Goal: Check status: Check status

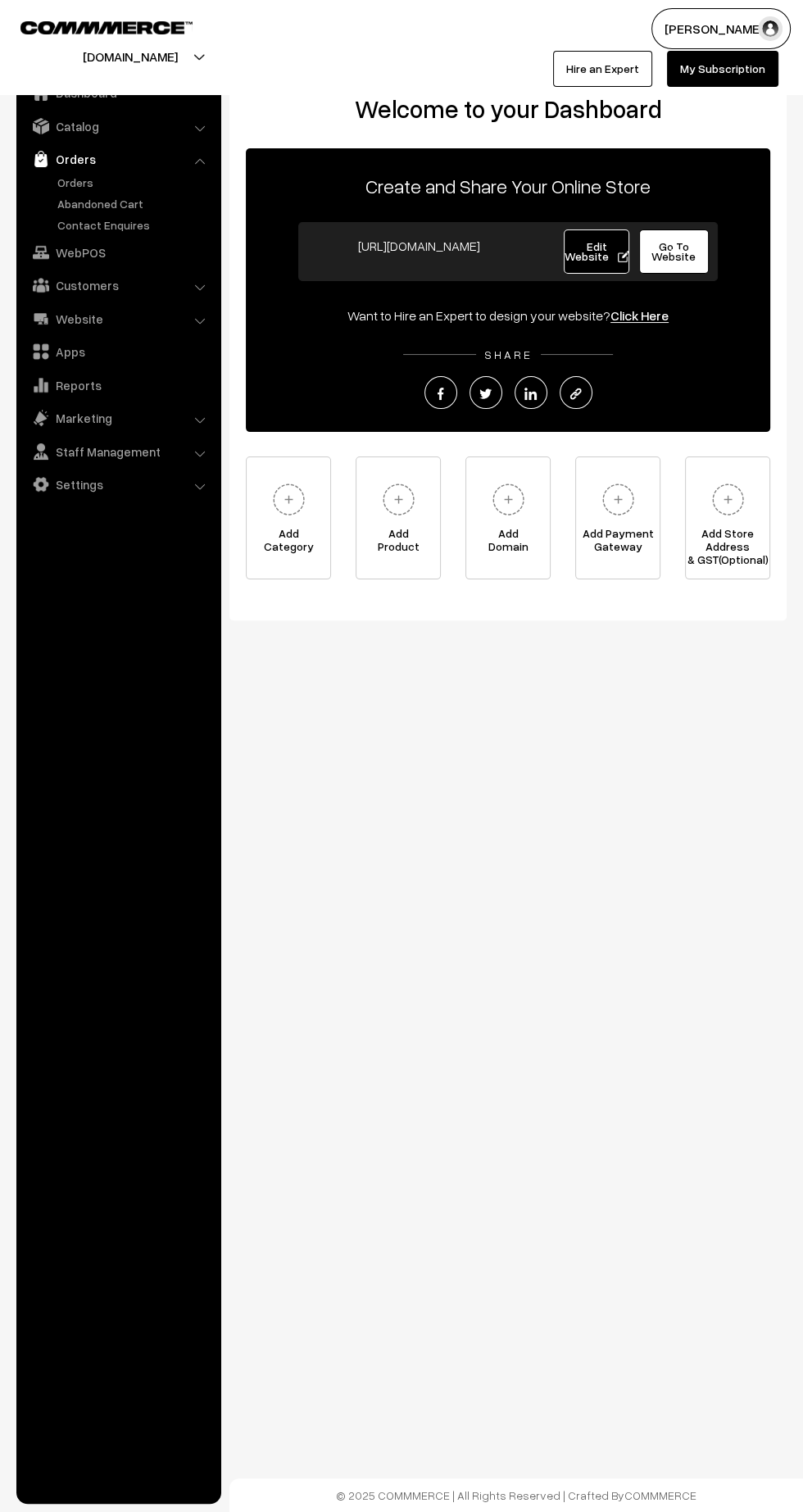
click at [63, 183] on link "Orders" at bounding box center [134, 182] width 162 height 17
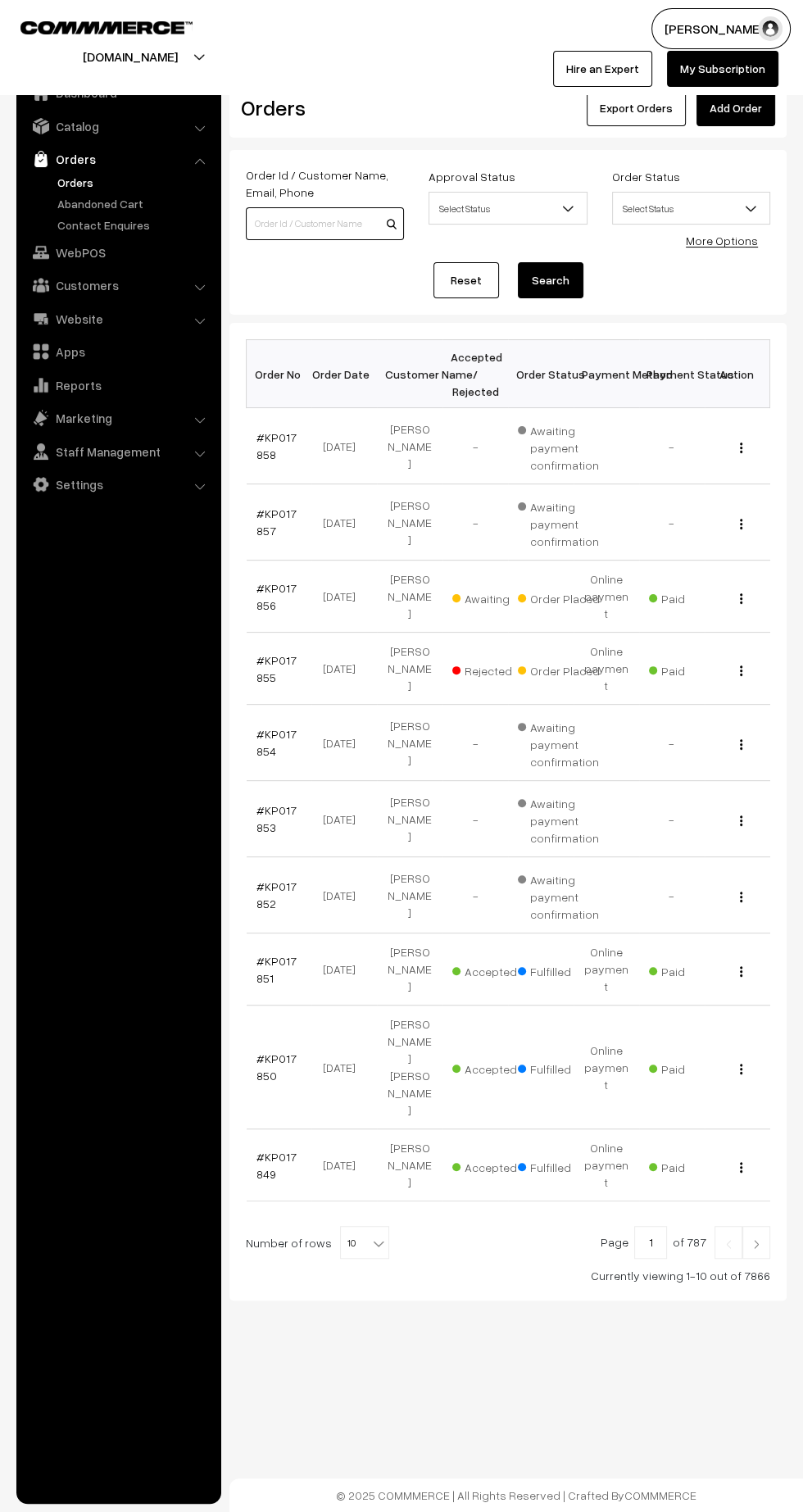
click at [280, 223] on input at bounding box center [325, 224] width 158 height 33
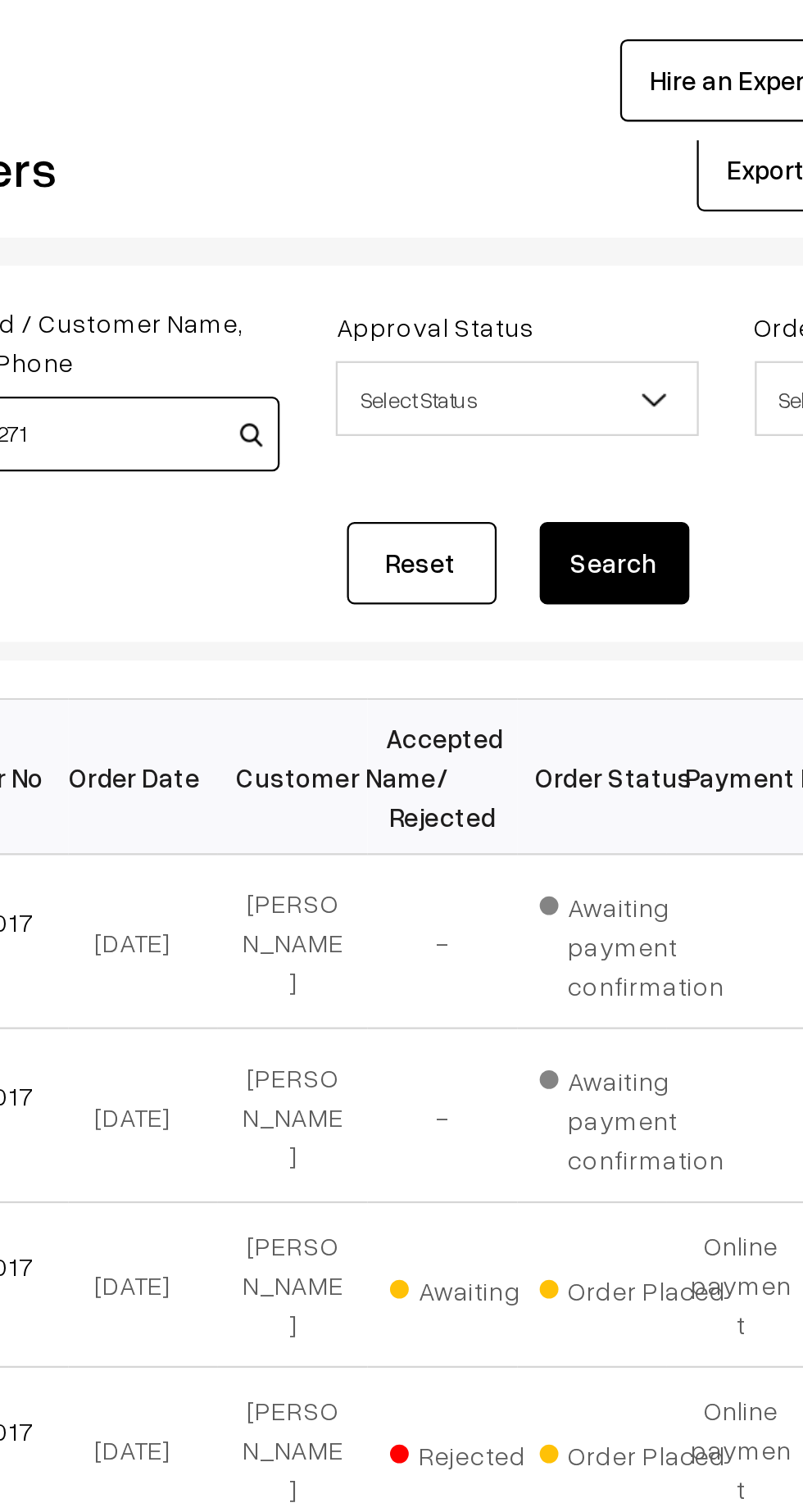
type input "KP017271"
click at [558, 291] on button "Search" at bounding box center [551, 280] width 66 height 36
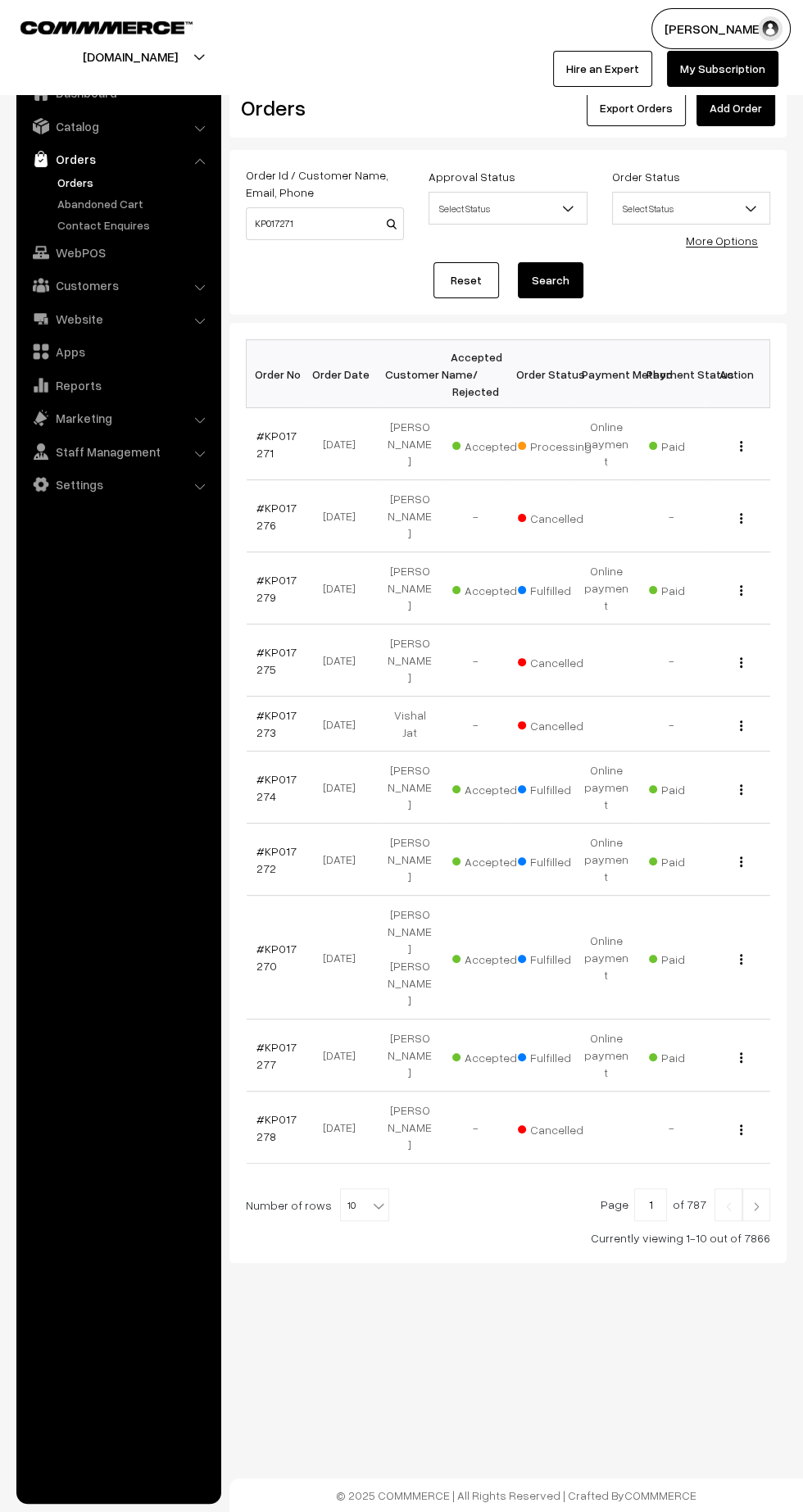
click at [262, 442] on link "#KP017271" at bounding box center [276, 444] width 40 height 31
